Goal: Communication & Community: Answer question/provide support

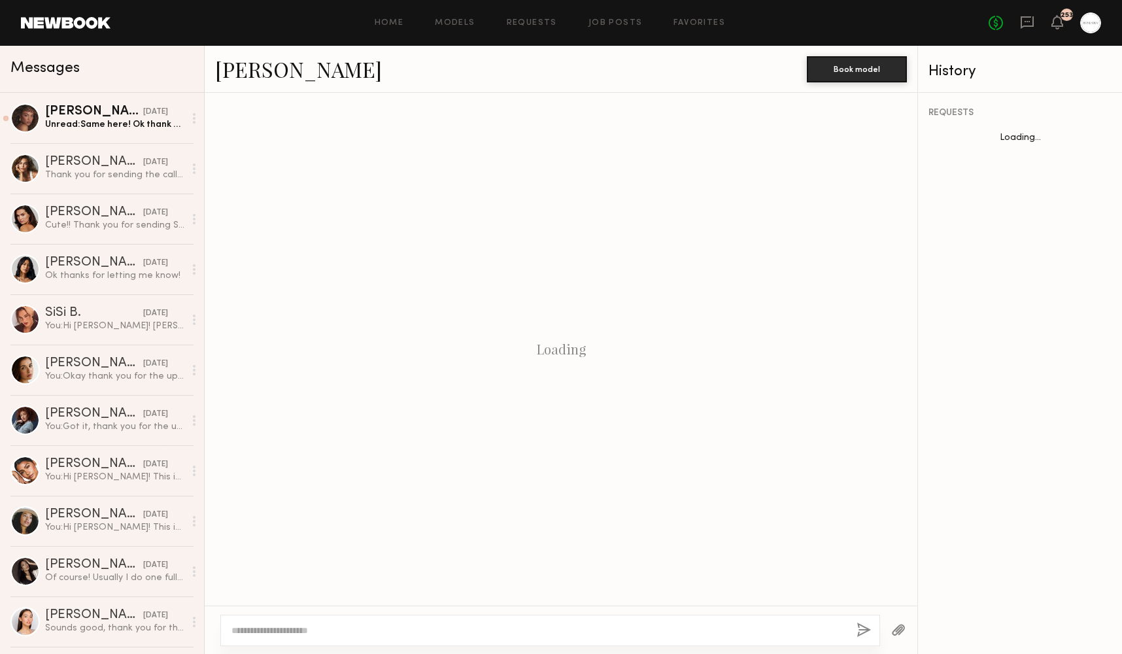
click at [118, 105] on link "[PERSON_NAME] [DATE] Unread: Same here! Ok thank you!" at bounding box center [102, 118] width 204 height 50
click at [98, 127] on div "Unread: Same here! Ok thank you!" at bounding box center [114, 124] width 139 height 12
click at [99, 122] on div "Unread: Same here! Ok thank you!" at bounding box center [114, 124] width 139 height 12
click at [78, 129] on div "Unread: Same here! Ok thank you!" at bounding box center [114, 124] width 139 height 12
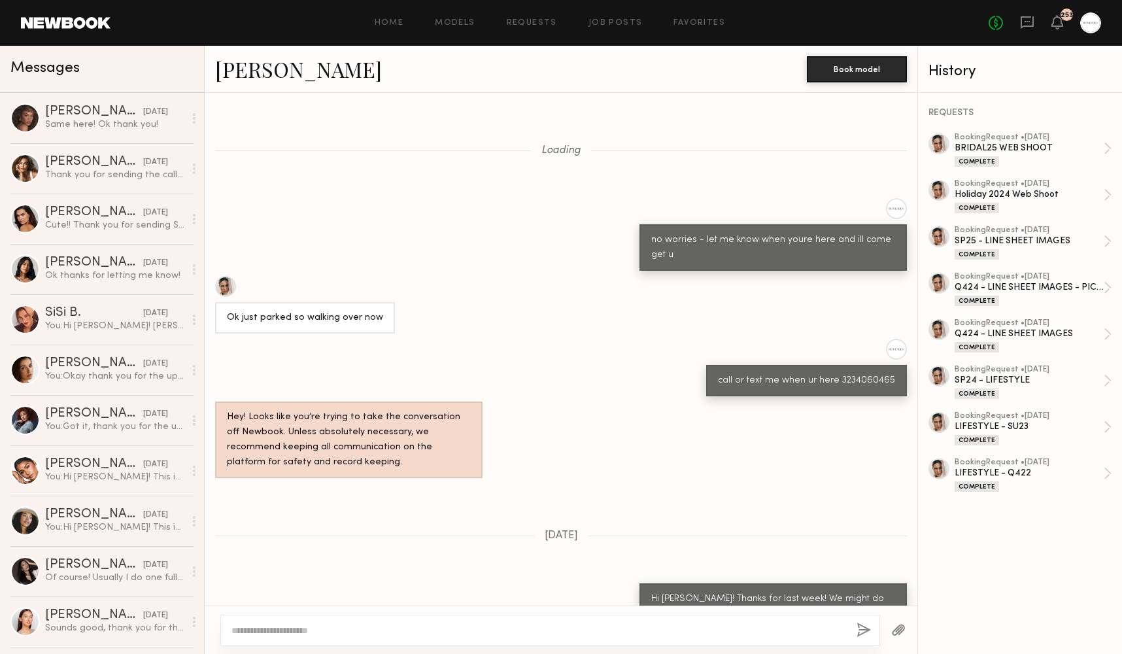
scroll to position [979, 0]
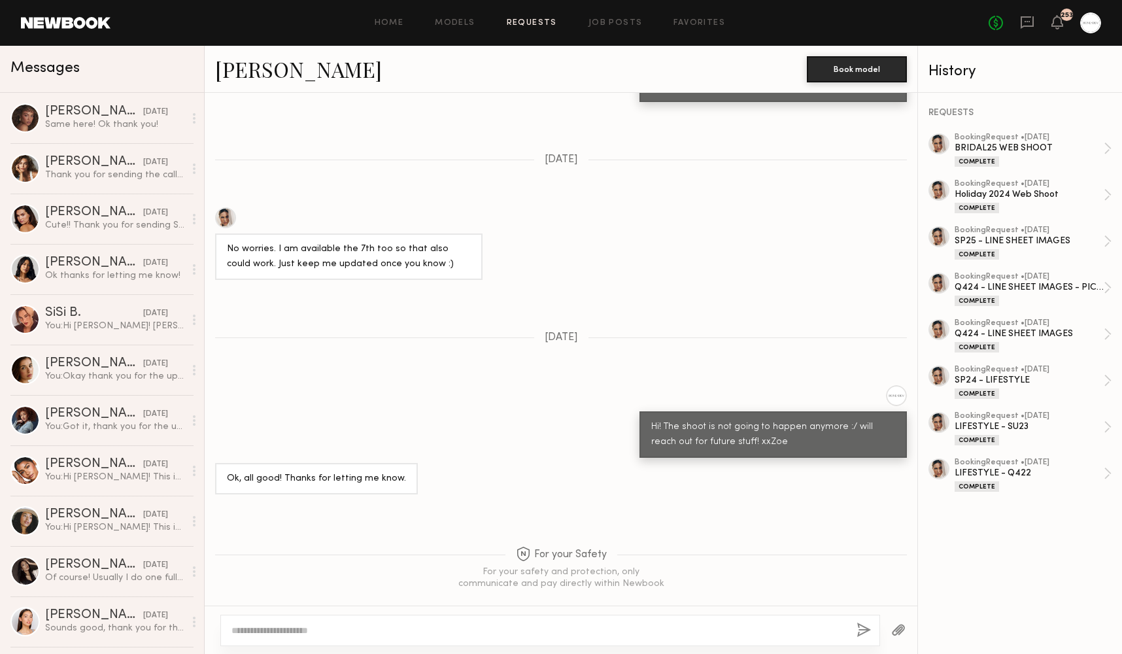
click at [113, 129] on div "Same here! Ok thank you!" at bounding box center [114, 124] width 139 height 12
click at [122, 124] on div "Same here! Ok thank you!" at bounding box center [114, 124] width 139 height 12
click at [541, 22] on link "Requests" at bounding box center [532, 23] width 50 height 9
